Goal: Transaction & Acquisition: Book appointment/travel/reservation

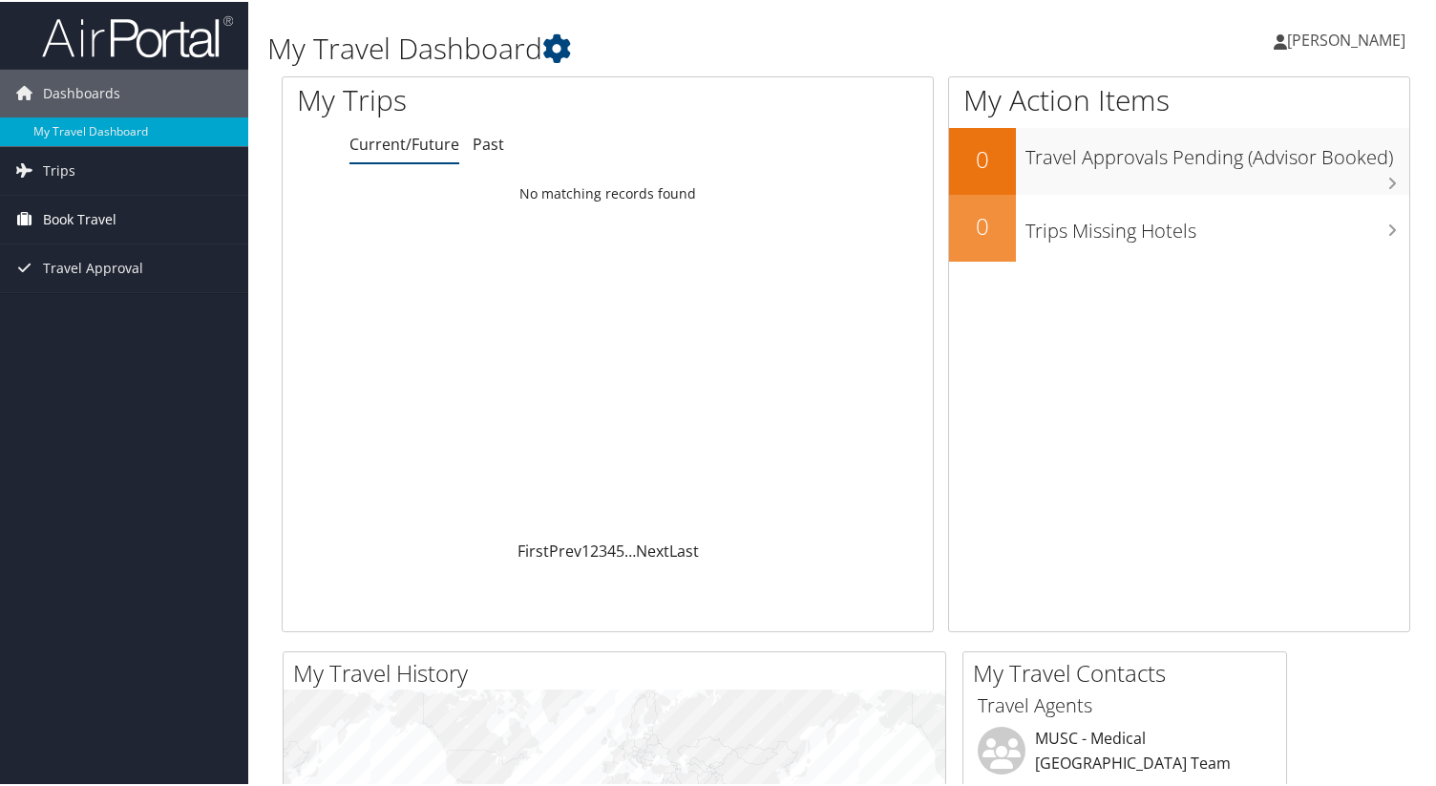
click at [118, 222] on link "Book Travel" at bounding box center [124, 218] width 248 height 48
click at [142, 175] on link "Trips" at bounding box center [124, 169] width 248 height 48
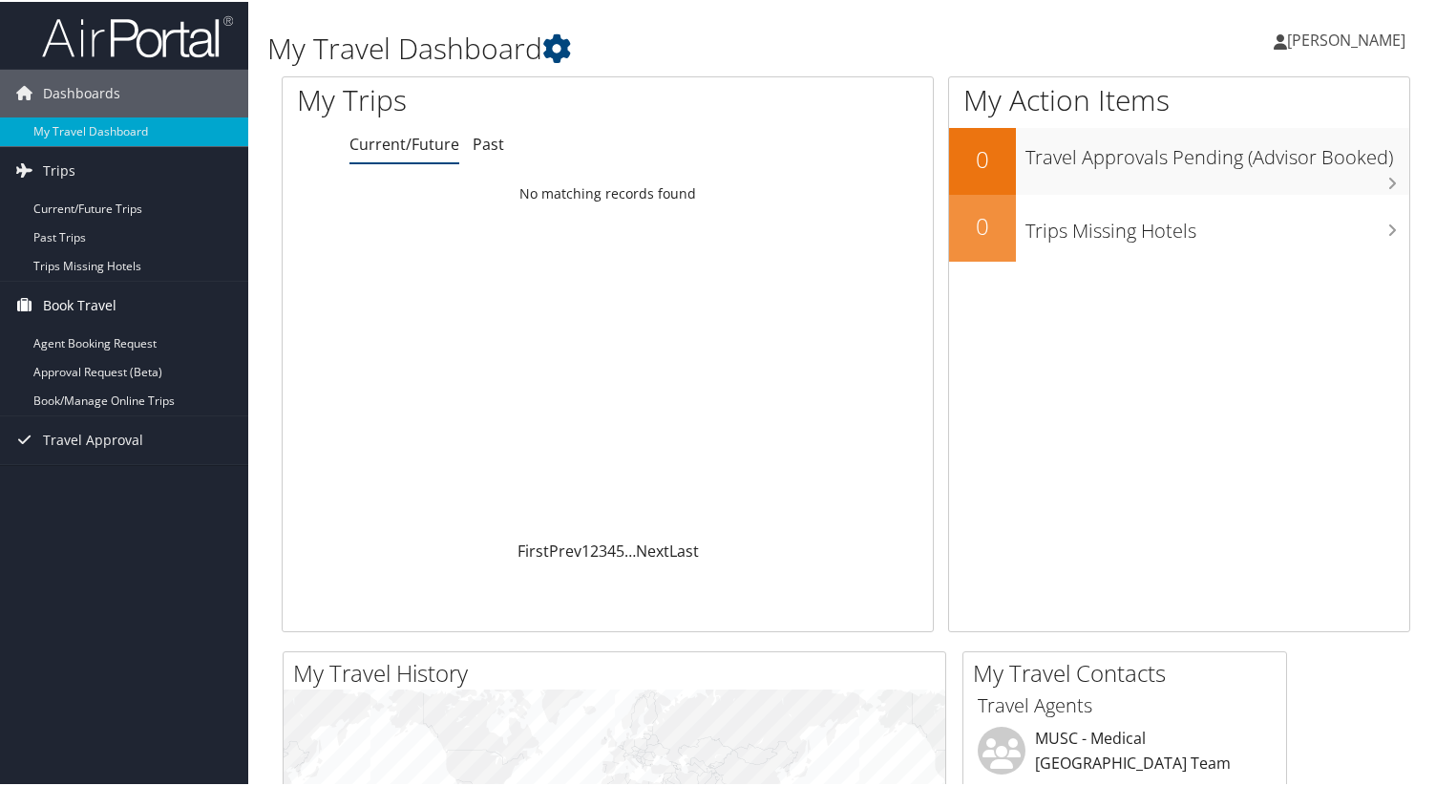
click at [112, 312] on span "Book Travel" at bounding box center [80, 304] width 74 height 48
click at [106, 126] on link "My Travel Dashboard" at bounding box center [124, 130] width 248 height 29
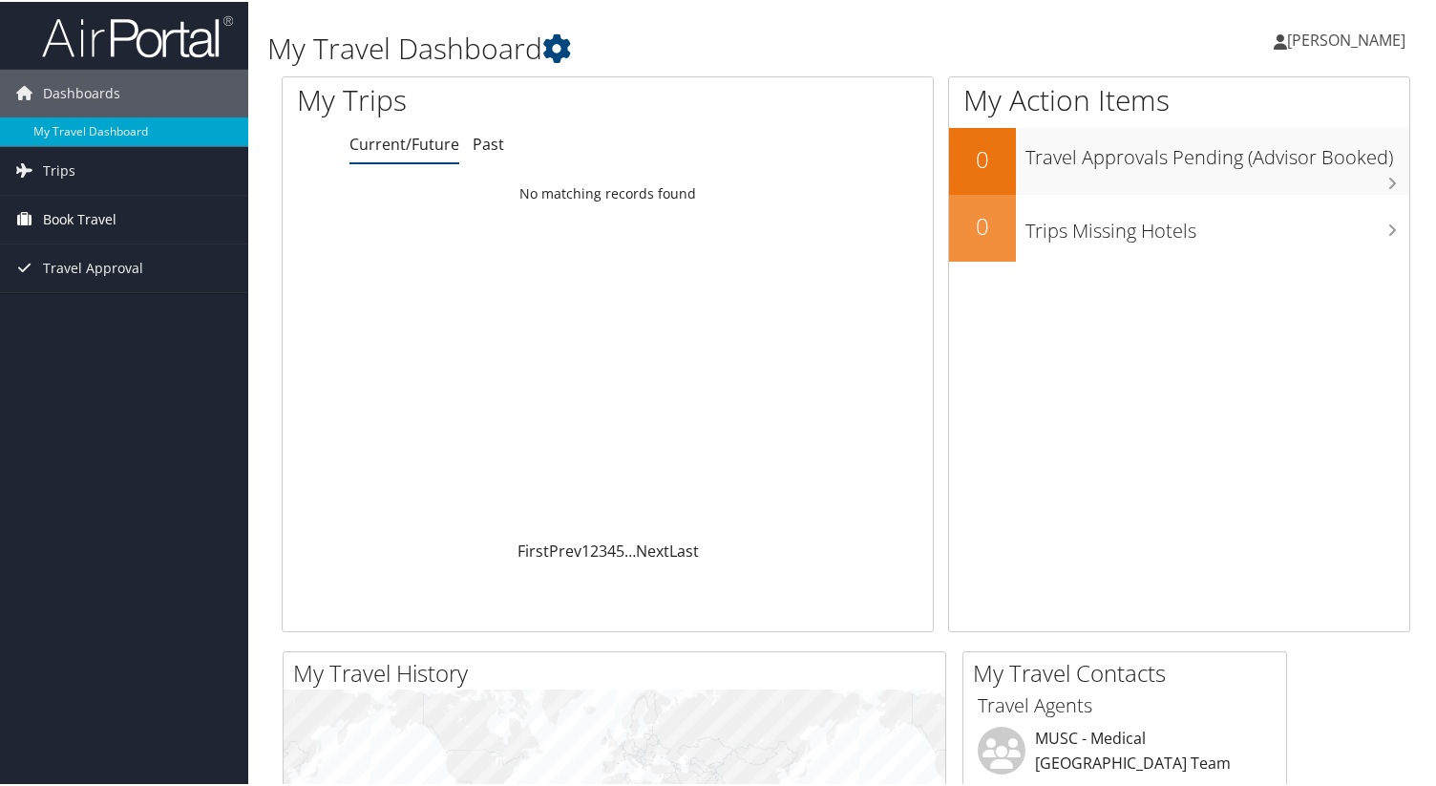
click at [88, 211] on span "Book Travel" at bounding box center [80, 218] width 74 height 48
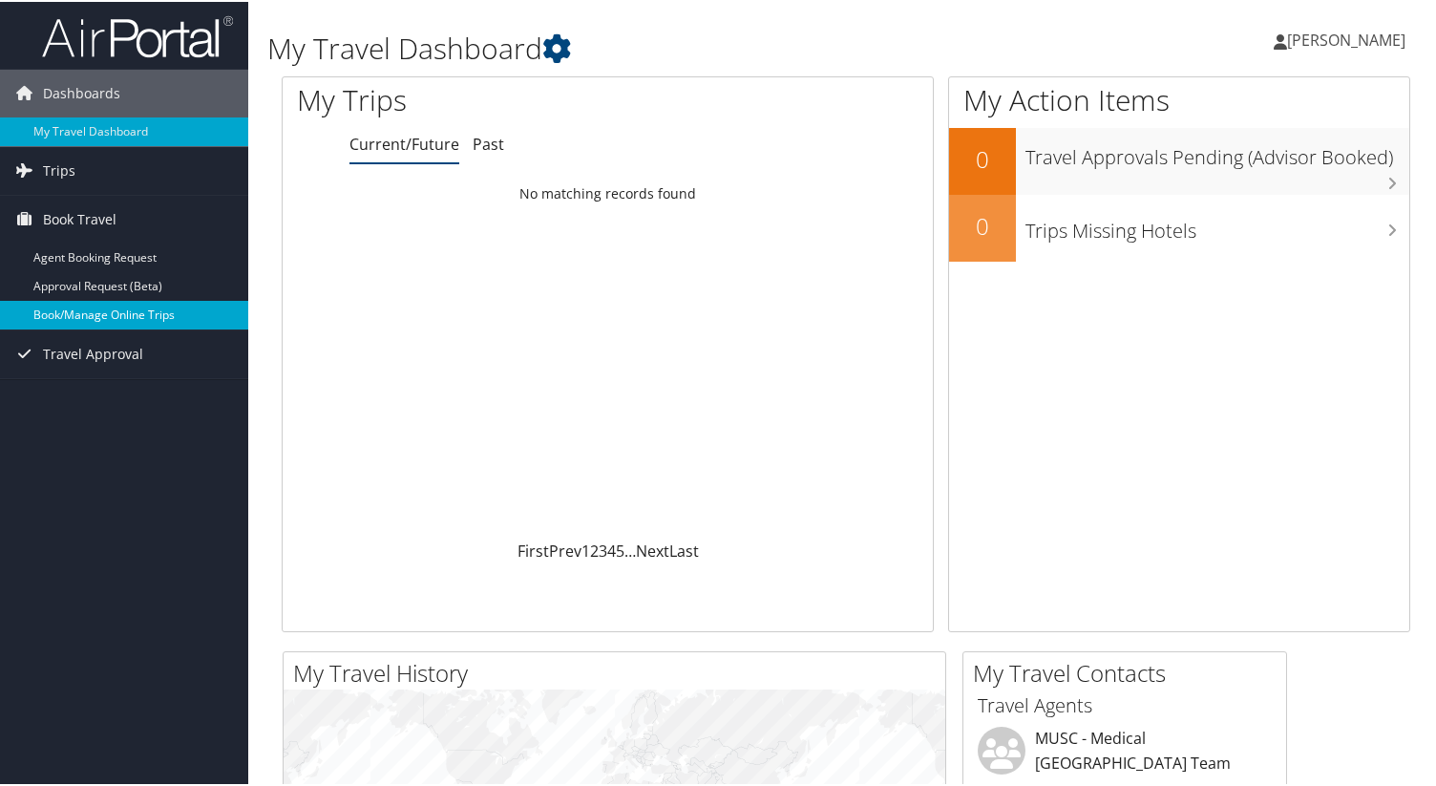
click at [190, 318] on link "Book/Manage Online Trips" at bounding box center [124, 313] width 248 height 29
